Goal: Navigation & Orientation: Find specific page/section

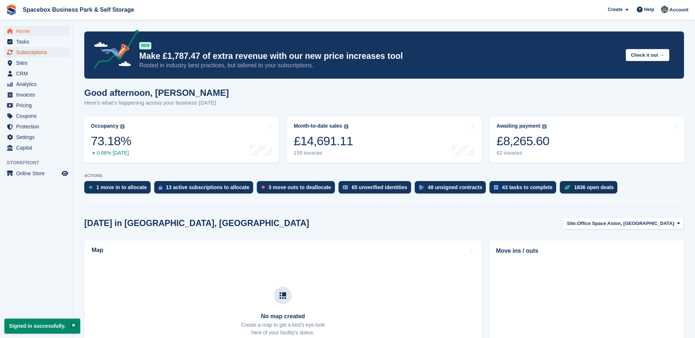
click at [35, 49] on span "Subscriptions" at bounding box center [38, 52] width 44 height 10
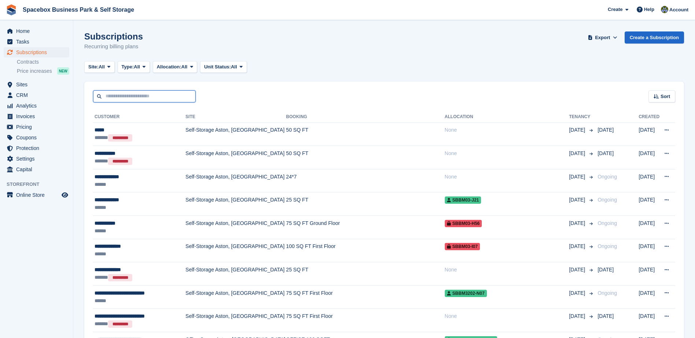
click at [115, 97] on input "text" at bounding box center [144, 96] width 103 height 12
click at [38, 88] on span "Sites" at bounding box center [38, 84] width 44 height 10
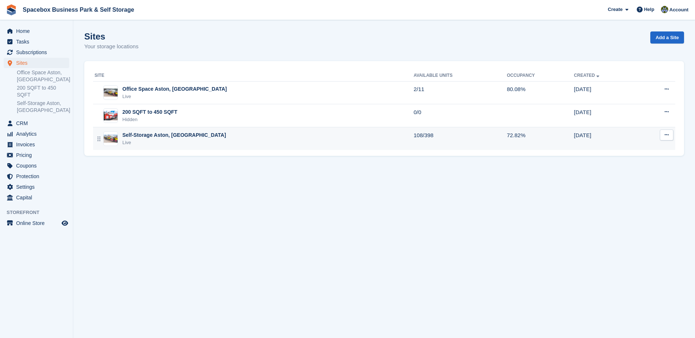
click at [121, 136] on div "Self-Storage Aston, Birmingham Live" at bounding box center [254, 139] width 319 height 15
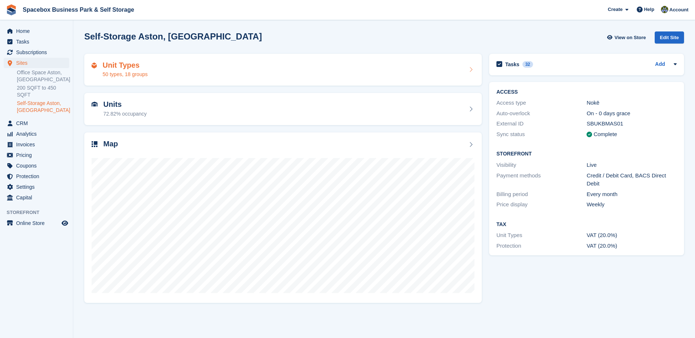
click at [138, 61] on h2 "Unit Types" at bounding box center [125, 65] width 45 height 8
click at [126, 104] on h2 "Units" at bounding box center [124, 104] width 43 height 8
click at [112, 100] on h2 "Units" at bounding box center [124, 104] width 43 height 8
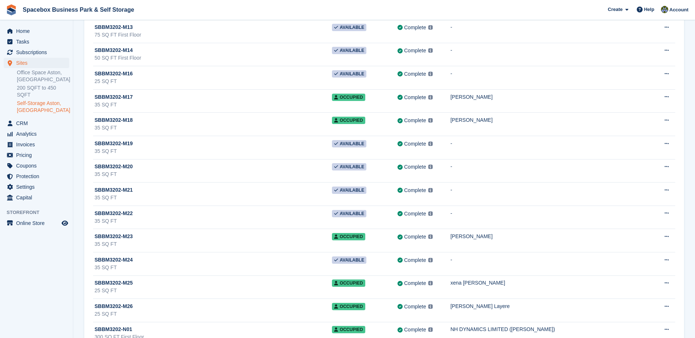
scroll to position [8718, 0]
